Goal: Task Accomplishment & Management: Complete application form

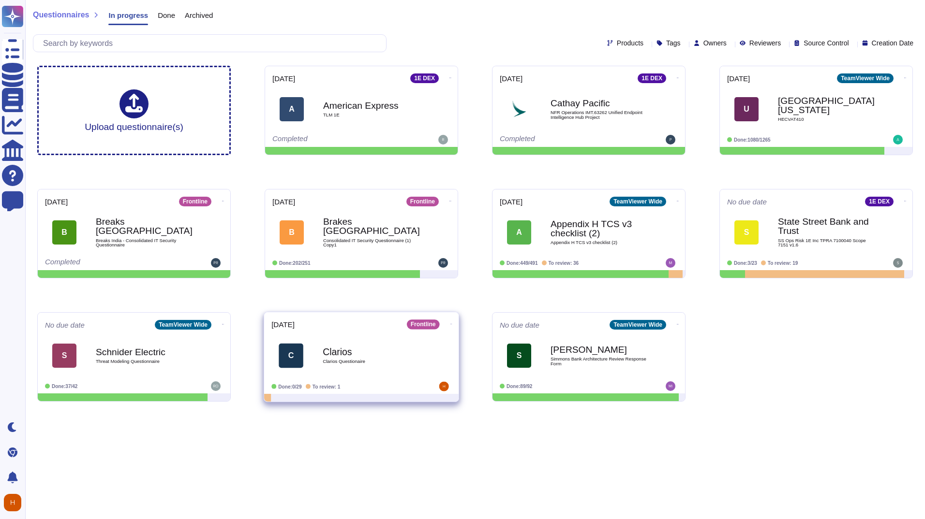
click at [338, 349] on b "Clarios" at bounding box center [372, 351] width 98 height 9
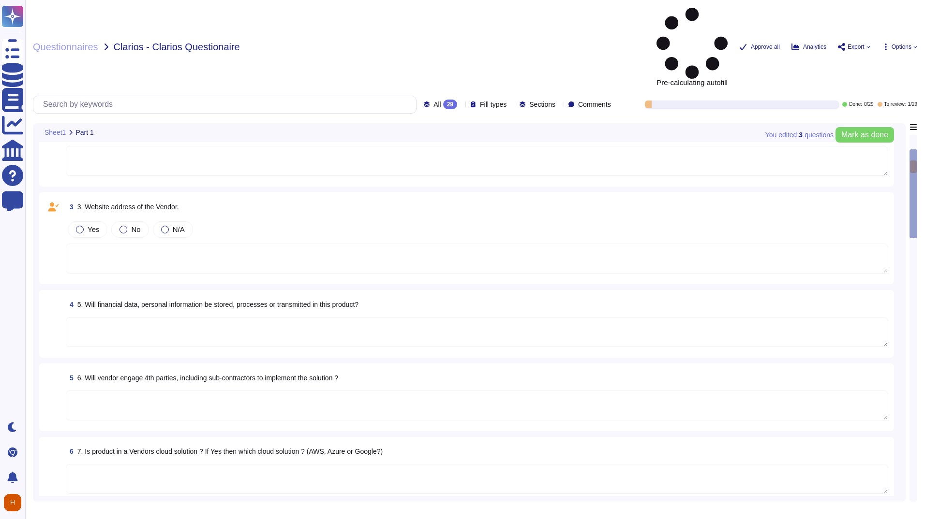
type textarea "TeamViewer works with trusted external consulting and auditors which are conduc…"
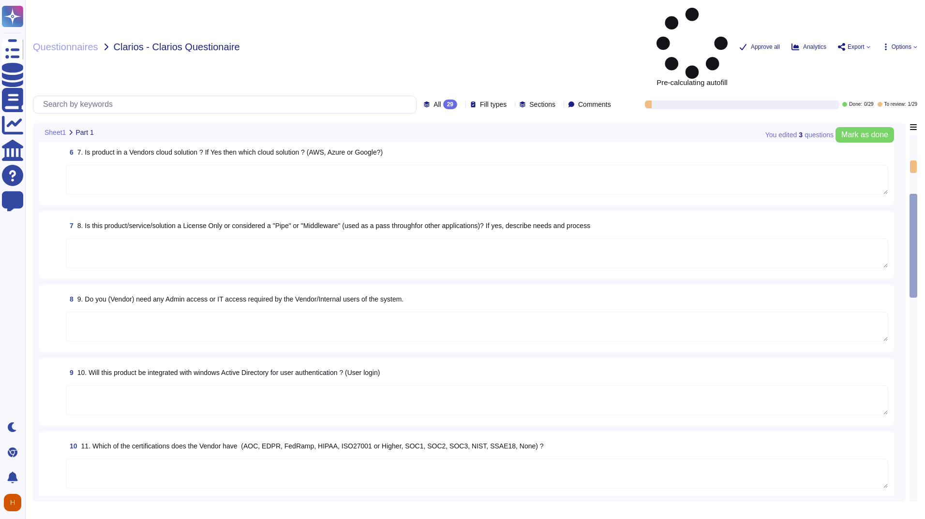
scroll to position [387, 0]
click at [389, 456] on textarea at bounding box center [477, 471] width 822 height 30
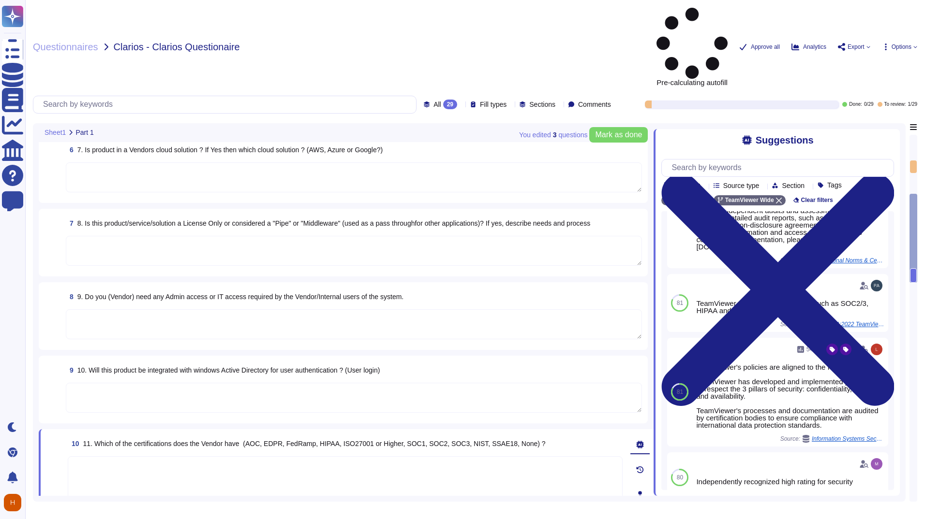
scroll to position [295, 0]
